Goal: Task Accomplishment & Management: Complete application form

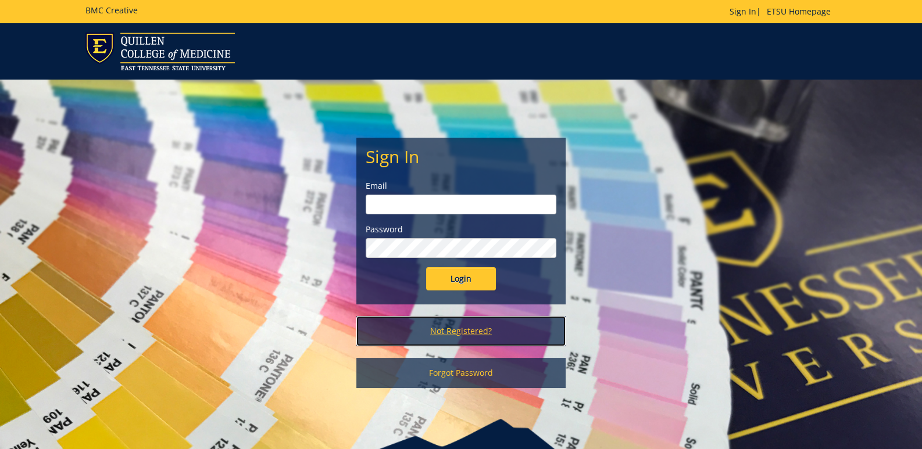
click at [476, 334] on link "Not Registered?" at bounding box center [460, 331] width 209 height 30
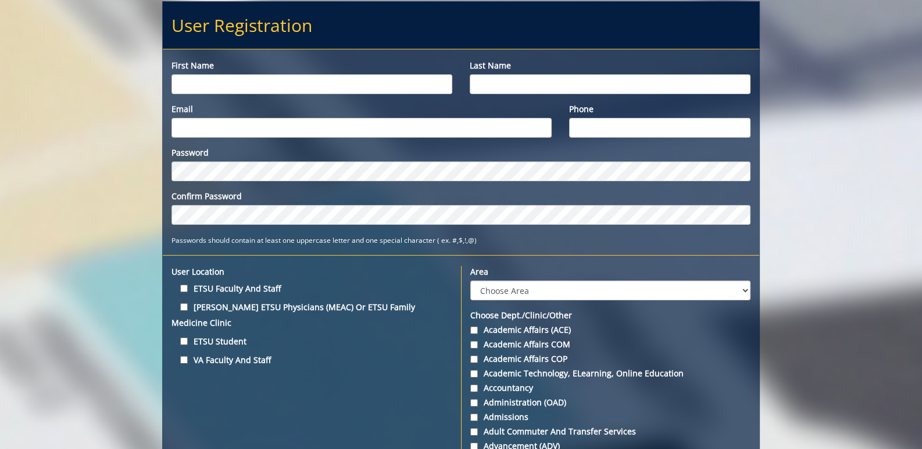
scroll to position [174, 0]
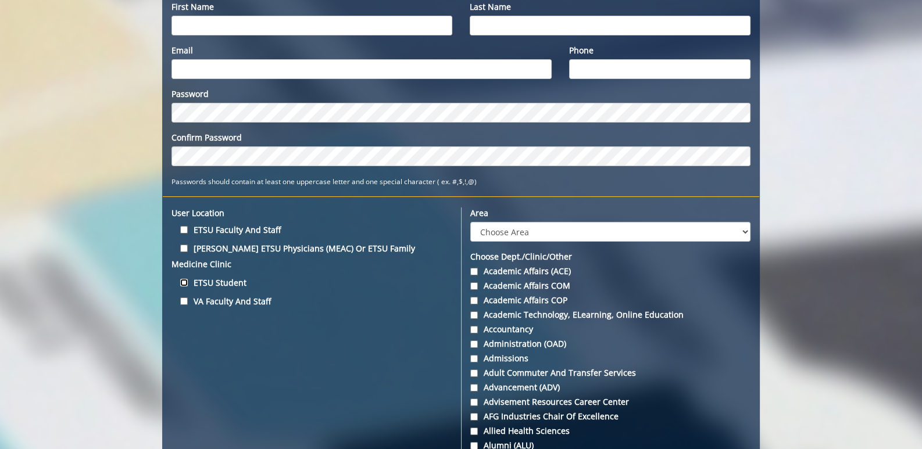
click at [184, 279] on input "ETSU Student" at bounding box center [184, 283] width 8 height 8
checkbox input "true"
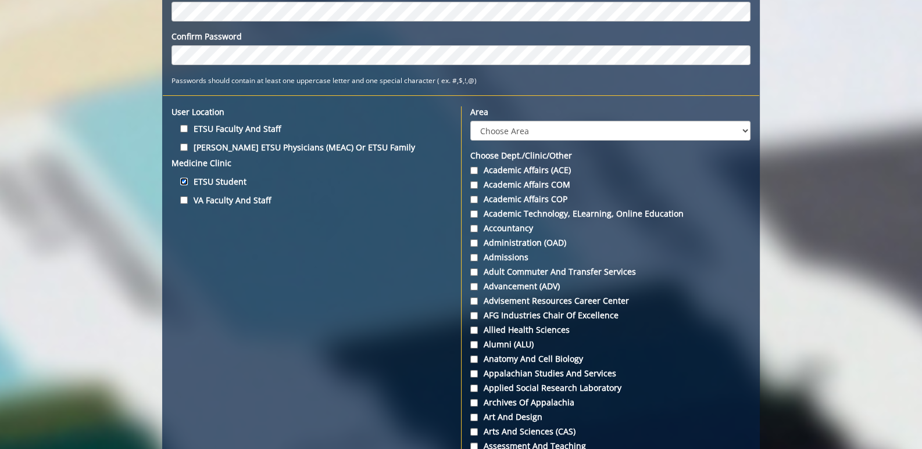
scroll to position [290, 0]
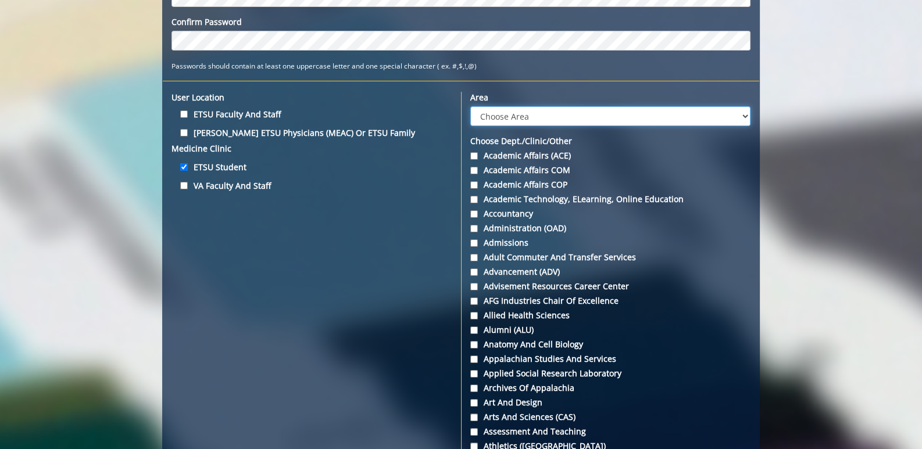
click at [584, 113] on select "Choose Area Administration Advancement (ADM) BucSports Business & Finance [PERS…" at bounding box center [610, 116] width 280 height 20
select select "3"
click at [470, 106] on select "Choose Area Administration Advancement (ADM) BucSports Business & Finance [PERS…" at bounding box center [610, 116] width 280 height 20
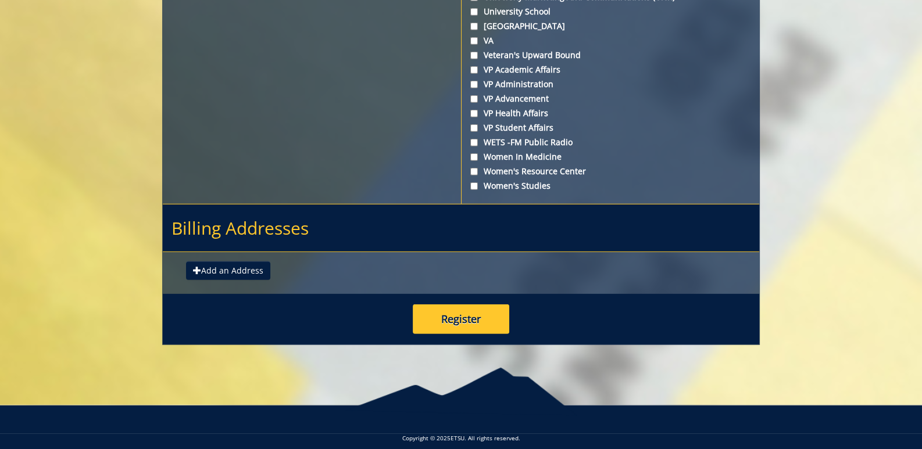
scroll to position [4355, 0]
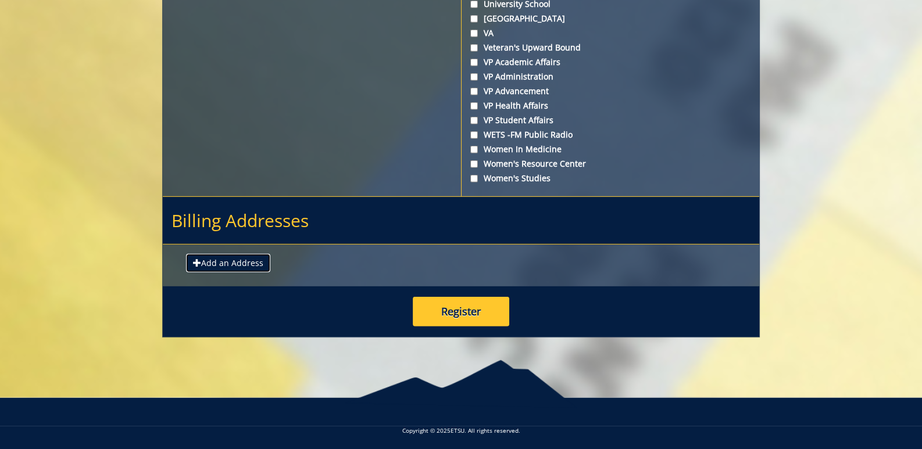
click at [252, 265] on button "Add an Address" at bounding box center [228, 263] width 84 height 19
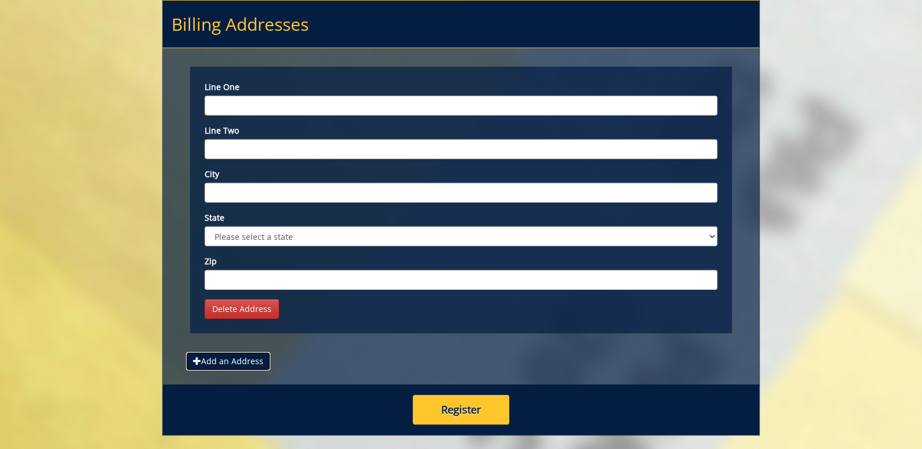
scroll to position [4534, 0]
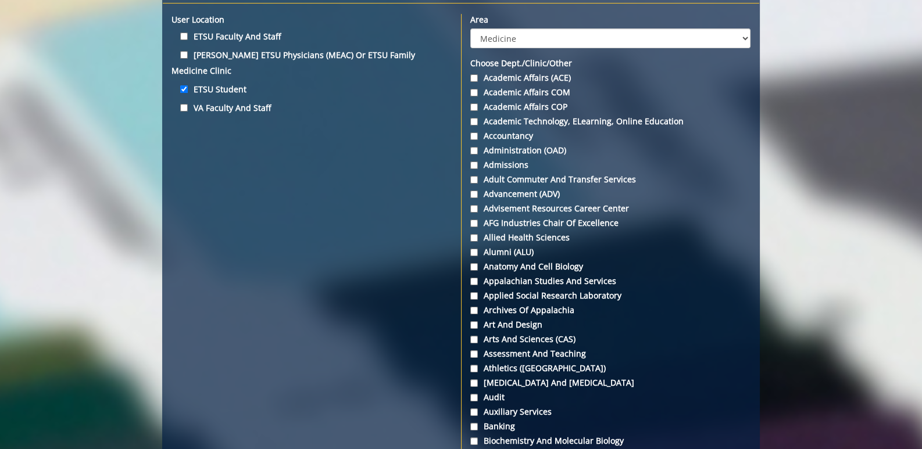
scroll to position [0, 0]
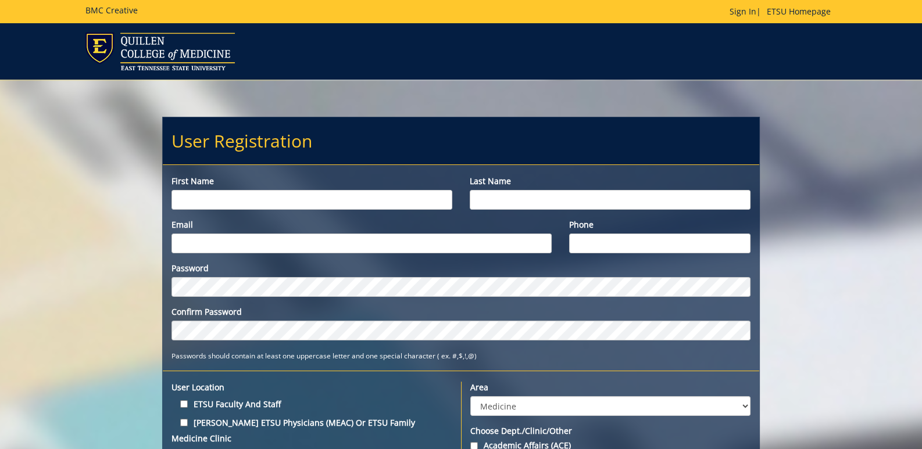
click at [396, 197] on input "First name" at bounding box center [312, 200] width 281 height 20
click at [559, 199] on input "Last name" at bounding box center [610, 200] width 281 height 20
drag, startPoint x: 505, startPoint y: 237, endPoint x: 594, endPoint y: 242, distance: 89.1
click at [511, 240] on input "Email" at bounding box center [362, 244] width 380 height 20
click at [594, 242] on input "Phone" at bounding box center [659, 244] width 181 height 20
